Goal: Transaction & Acquisition: Obtain resource

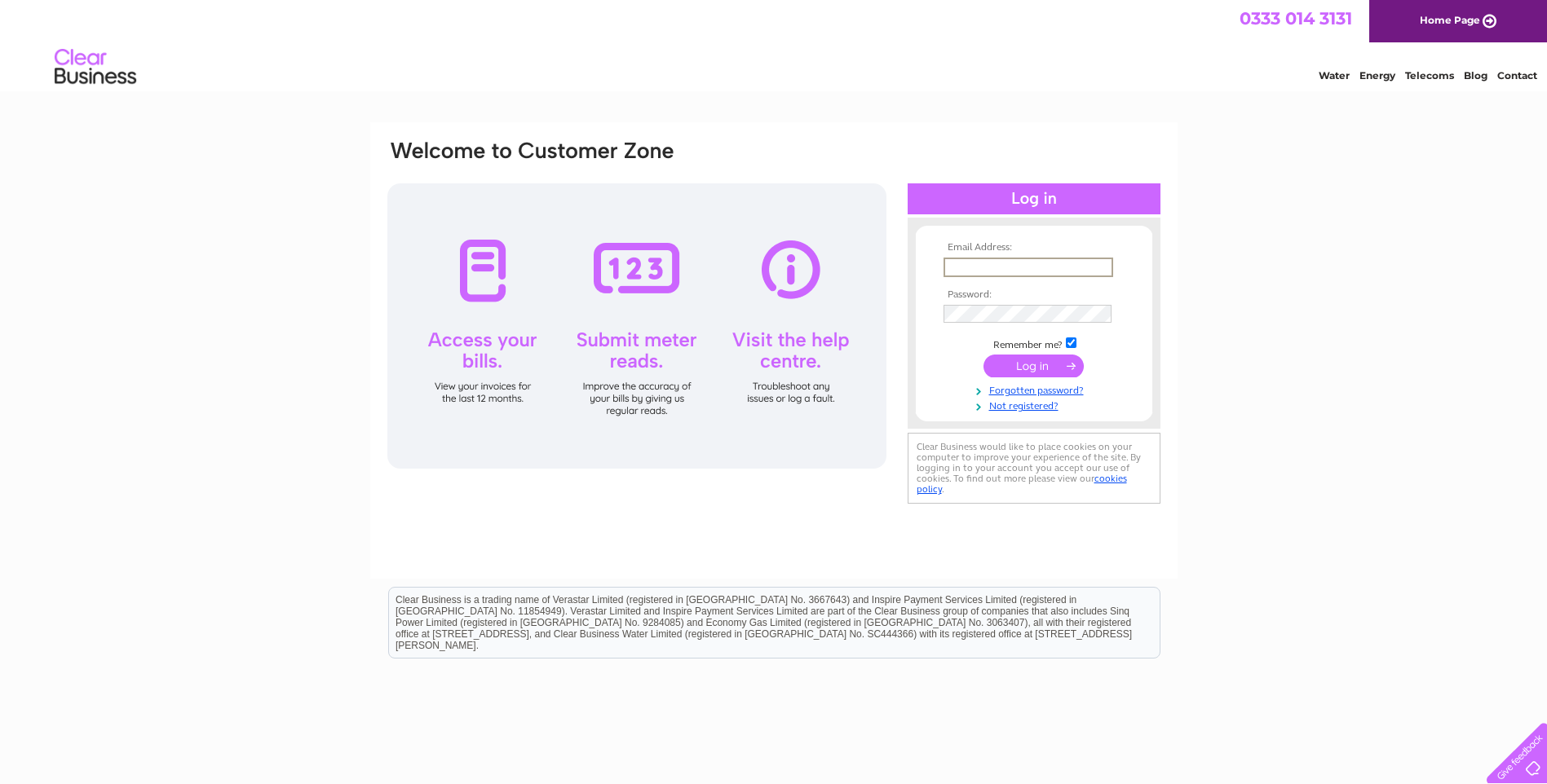
click at [976, 269] on input "text" at bounding box center [1028, 267] width 169 height 20
type input "nelsonsfloshes@gmail.com"
click at [1030, 366] on input "submit" at bounding box center [1033, 364] width 100 height 23
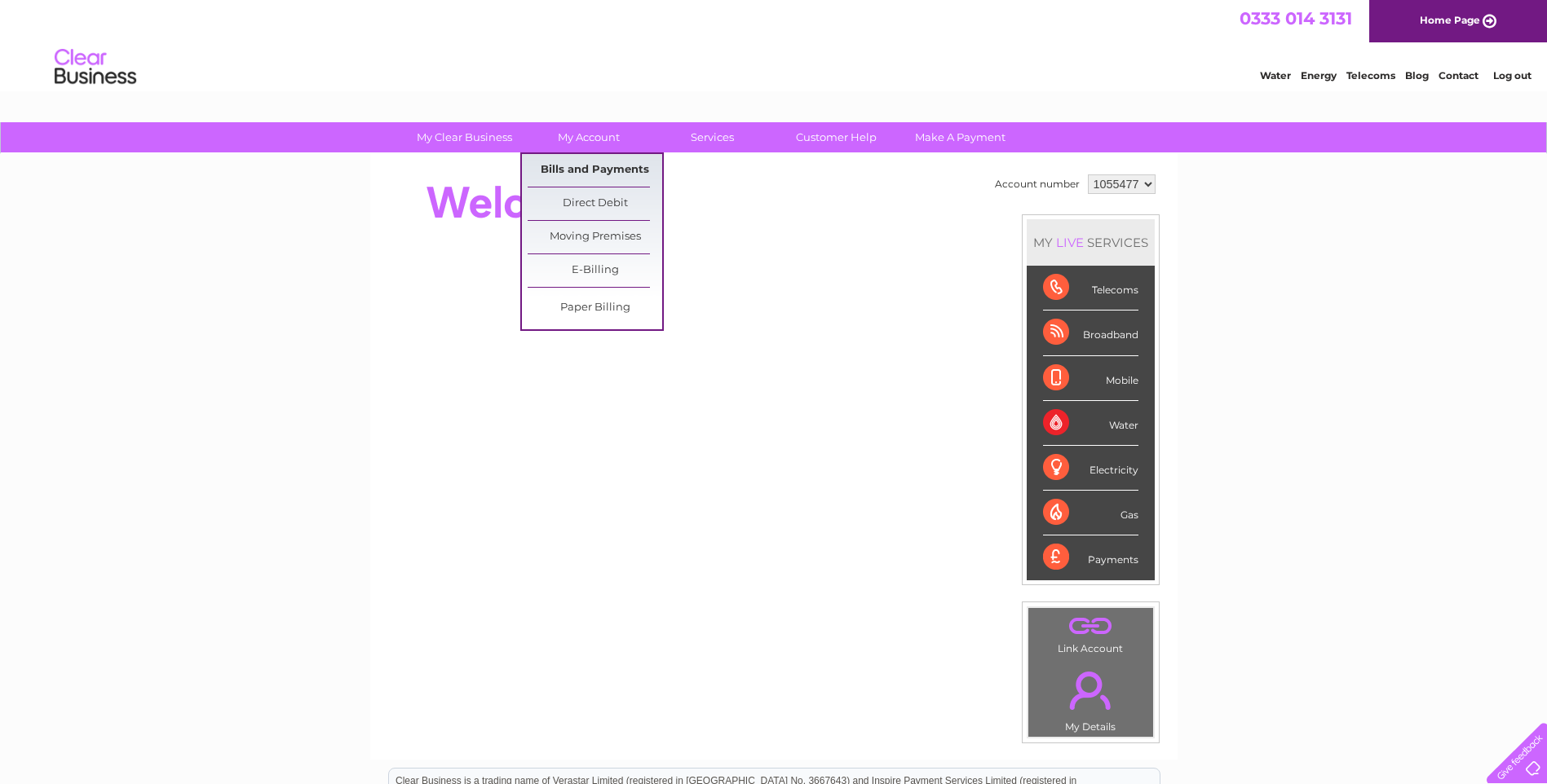
click at [577, 165] on link "Bills and Payments" at bounding box center [594, 170] width 134 height 32
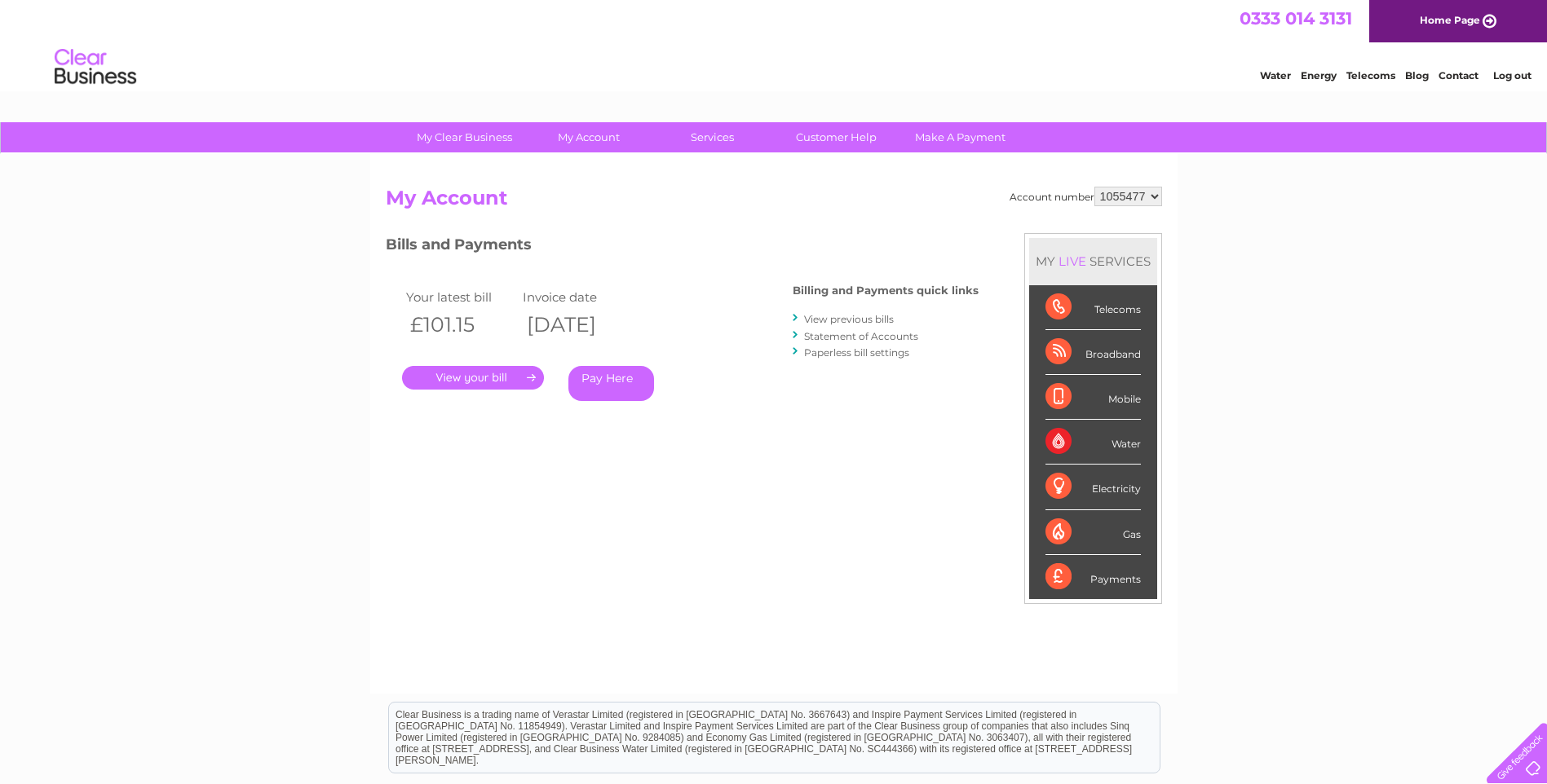
click at [841, 321] on link "View previous bills" at bounding box center [849, 318] width 89 height 12
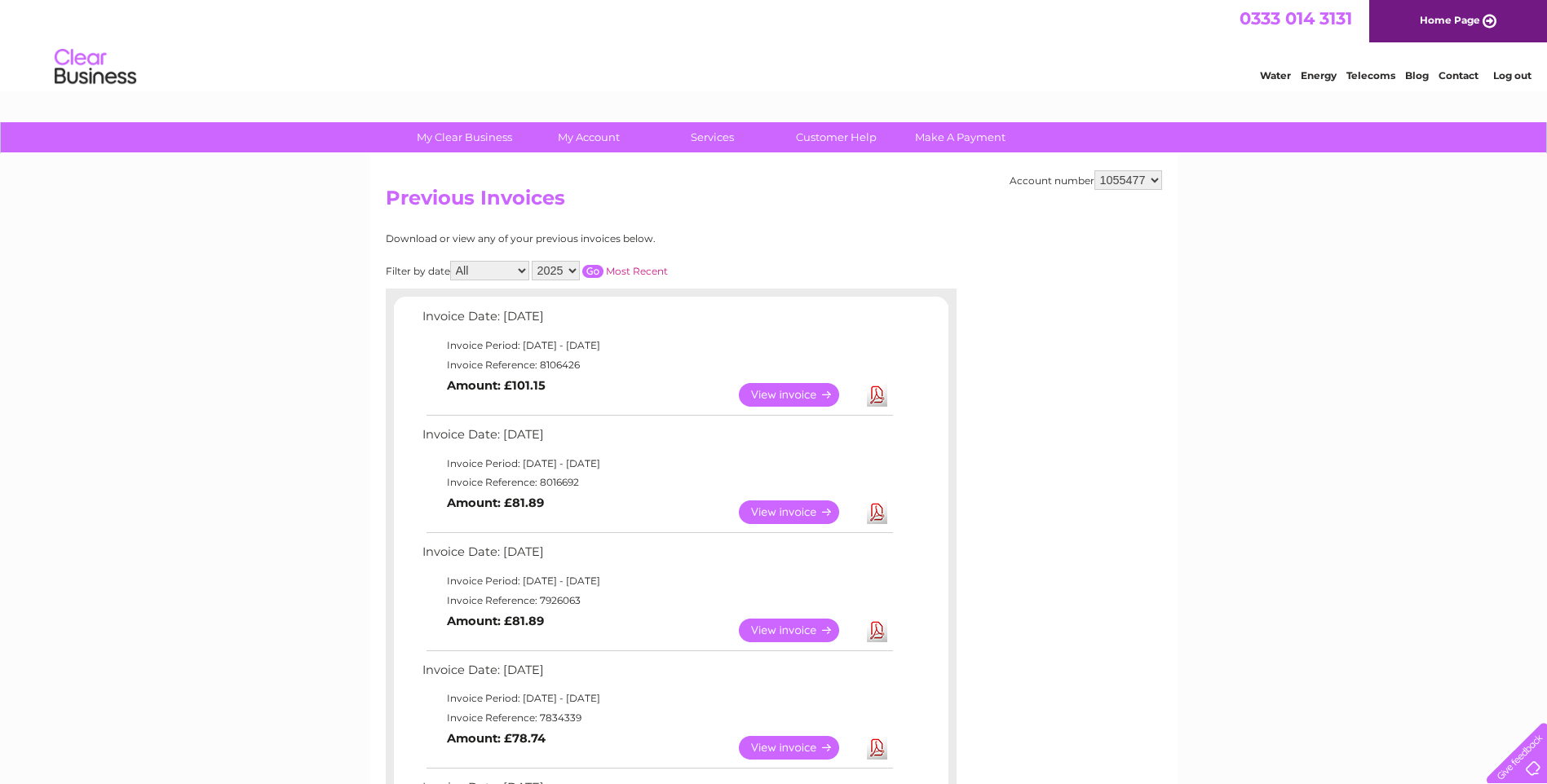
click at [877, 512] on link "Download" at bounding box center [877, 512] width 20 height 24
click at [882, 396] on link "Download" at bounding box center [877, 394] width 20 height 24
click at [1510, 73] on link "Log out" at bounding box center [1512, 75] width 38 height 12
